Goal: Check status

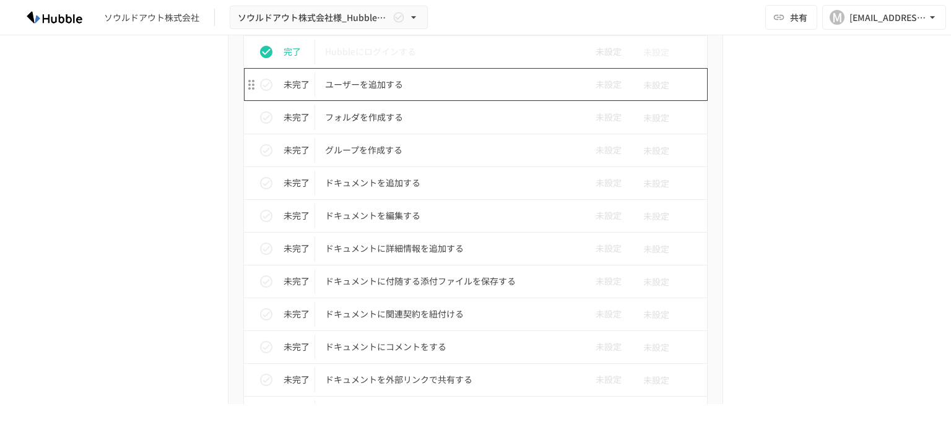
scroll to position [310, 0]
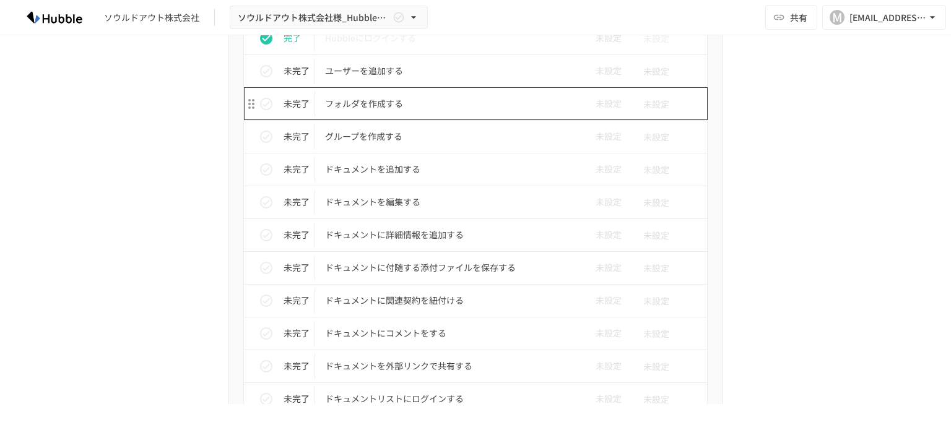
click at [358, 103] on p "フォルダを作成する" at bounding box center [449, 103] width 249 height 15
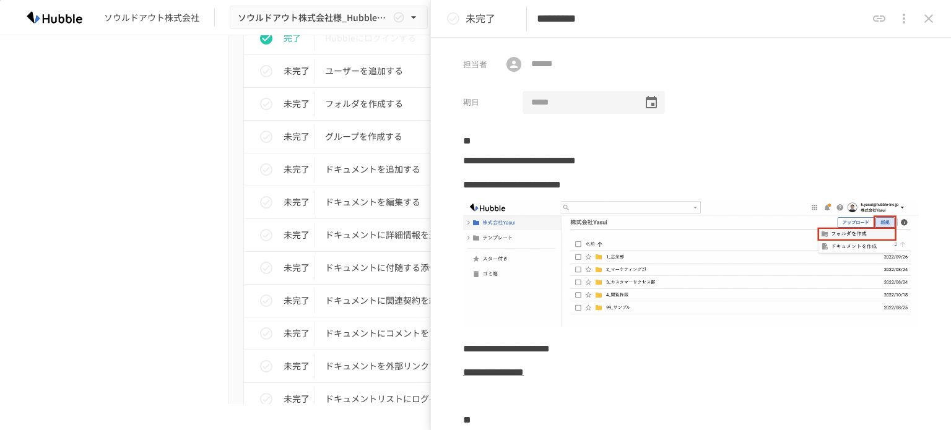
scroll to position [281, 0]
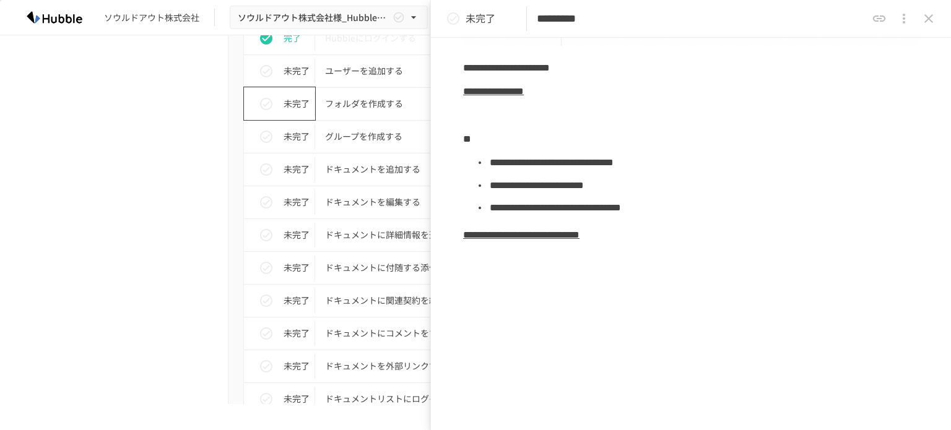
click at [262, 105] on icon "status" at bounding box center [266, 104] width 15 height 15
click at [389, 136] on p "グループを作成する" at bounding box center [449, 136] width 249 height 15
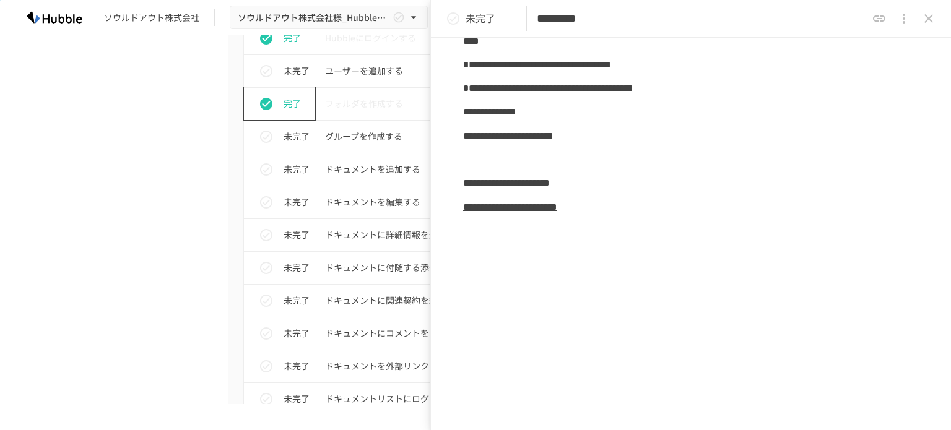
scroll to position [206, 0]
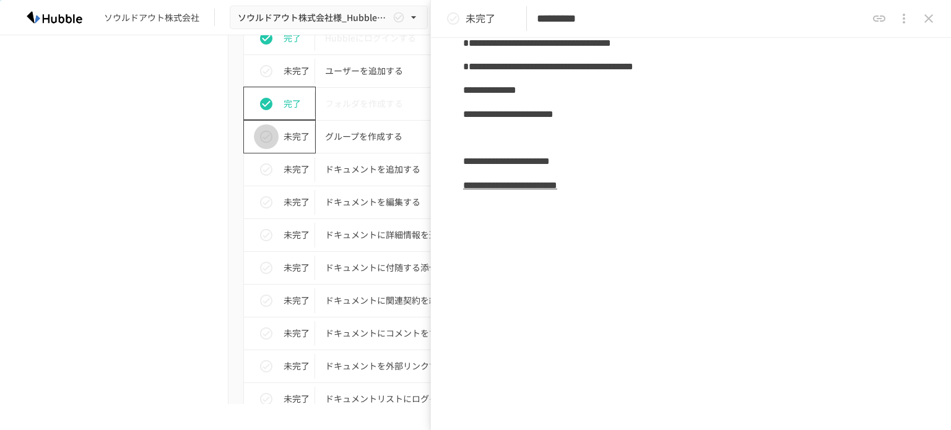
click at [262, 136] on icon "status" at bounding box center [266, 137] width 12 height 12
click at [394, 170] on p "ドキュメントを追加する" at bounding box center [449, 169] width 249 height 15
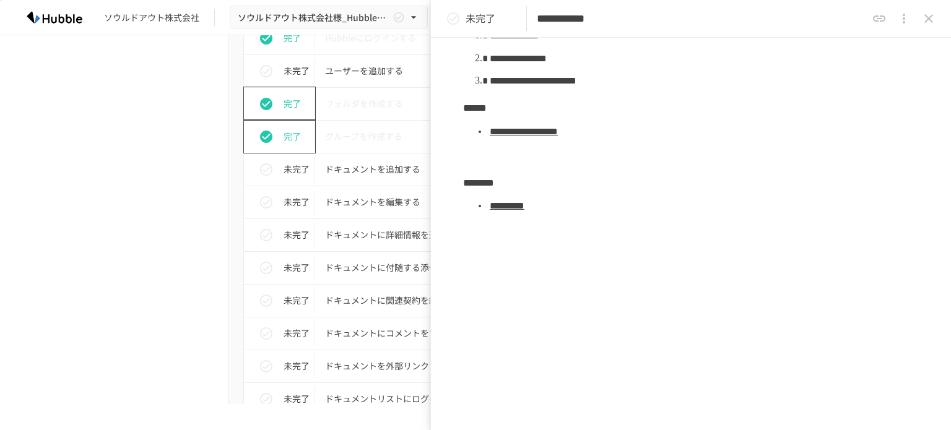
scroll to position [176, 0]
click at [259, 170] on icon "status" at bounding box center [266, 169] width 15 height 15
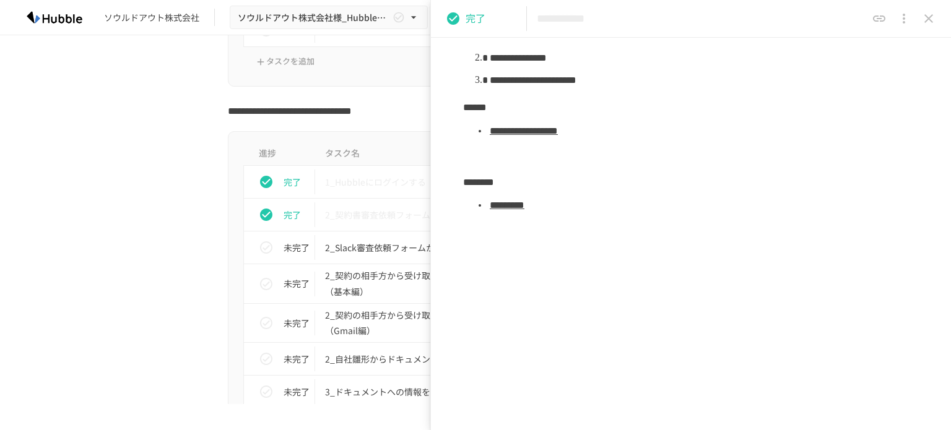
scroll to position [1733, 0]
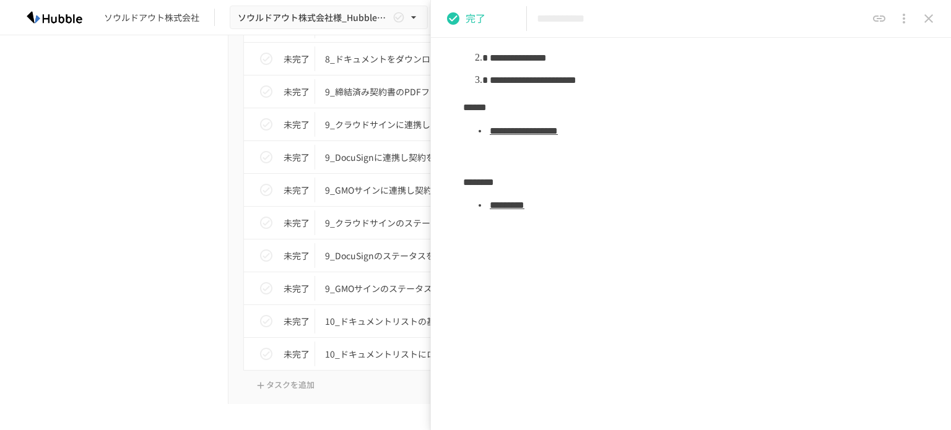
scroll to position [2352, 0]
click at [924, 11] on icon "close drawer" at bounding box center [928, 18] width 15 height 15
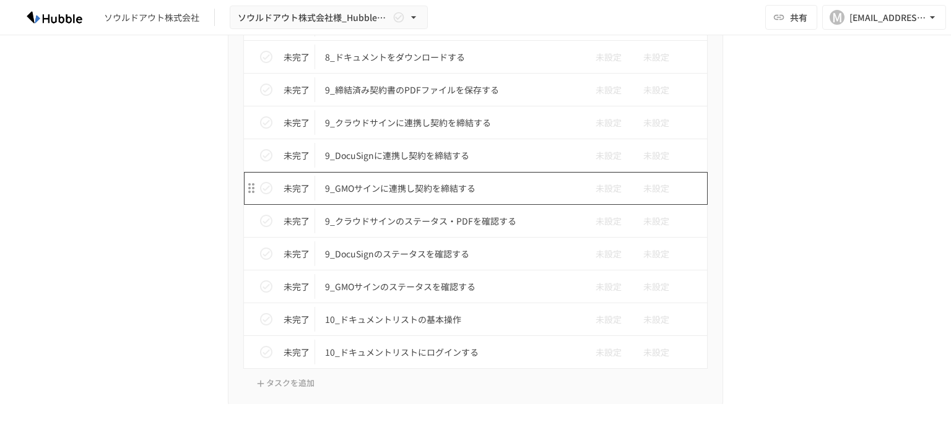
scroll to position [2291, 0]
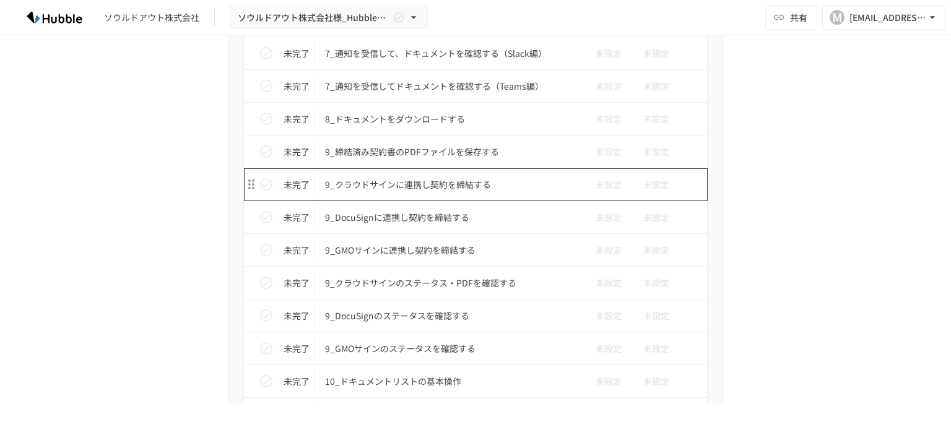
click at [393, 177] on p "9_クラウドサインに連携し契約を締結する" at bounding box center [449, 184] width 249 height 15
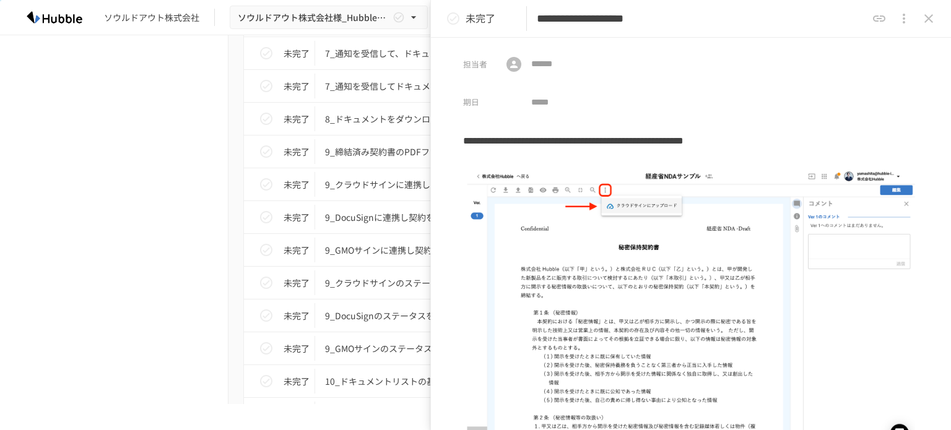
click at [82, 115] on div "**********" at bounding box center [475, 219] width 951 height 369
click at [42, 17] on img at bounding box center [54, 17] width 79 height 20
click at [59, 20] on img at bounding box center [54, 17] width 79 height 20
